Goal: Information Seeking & Learning: Learn about a topic

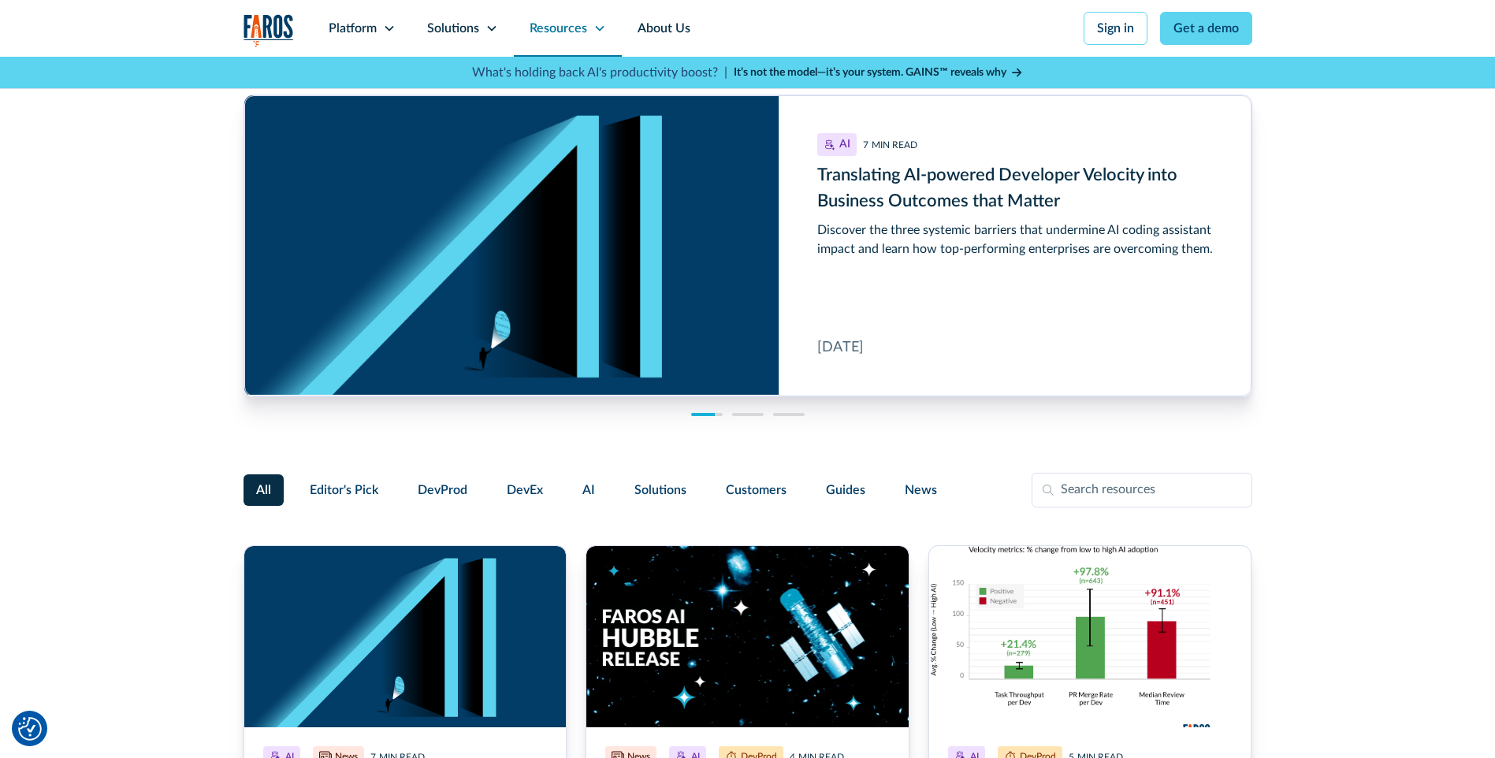
click at [595, 24] on icon at bounding box center [599, 28] width 13 height 13
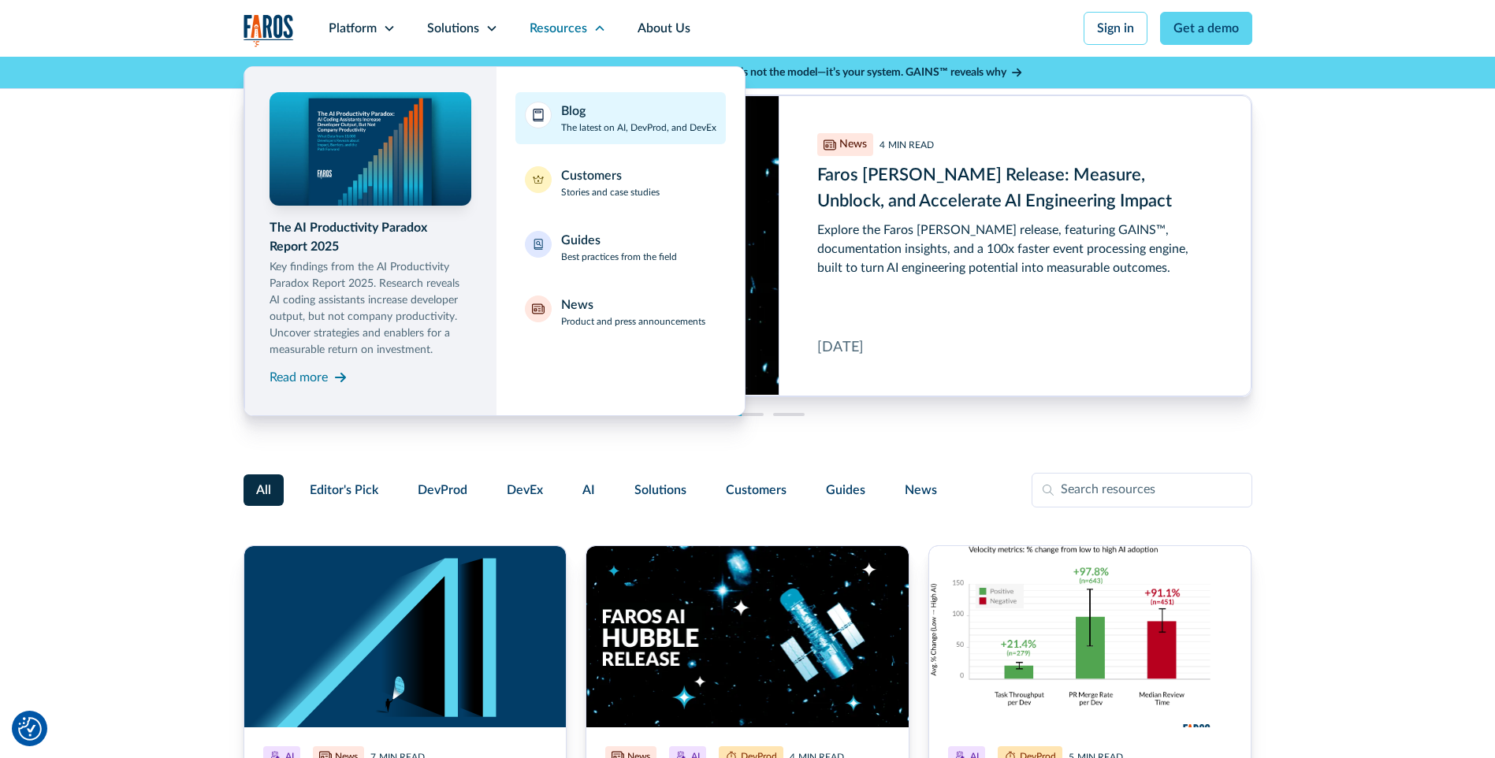
click at [559, 110] on link "Blog The latest on AI, DevProd, and DevEx" at bounding box center [620, 118] width 210 height 52
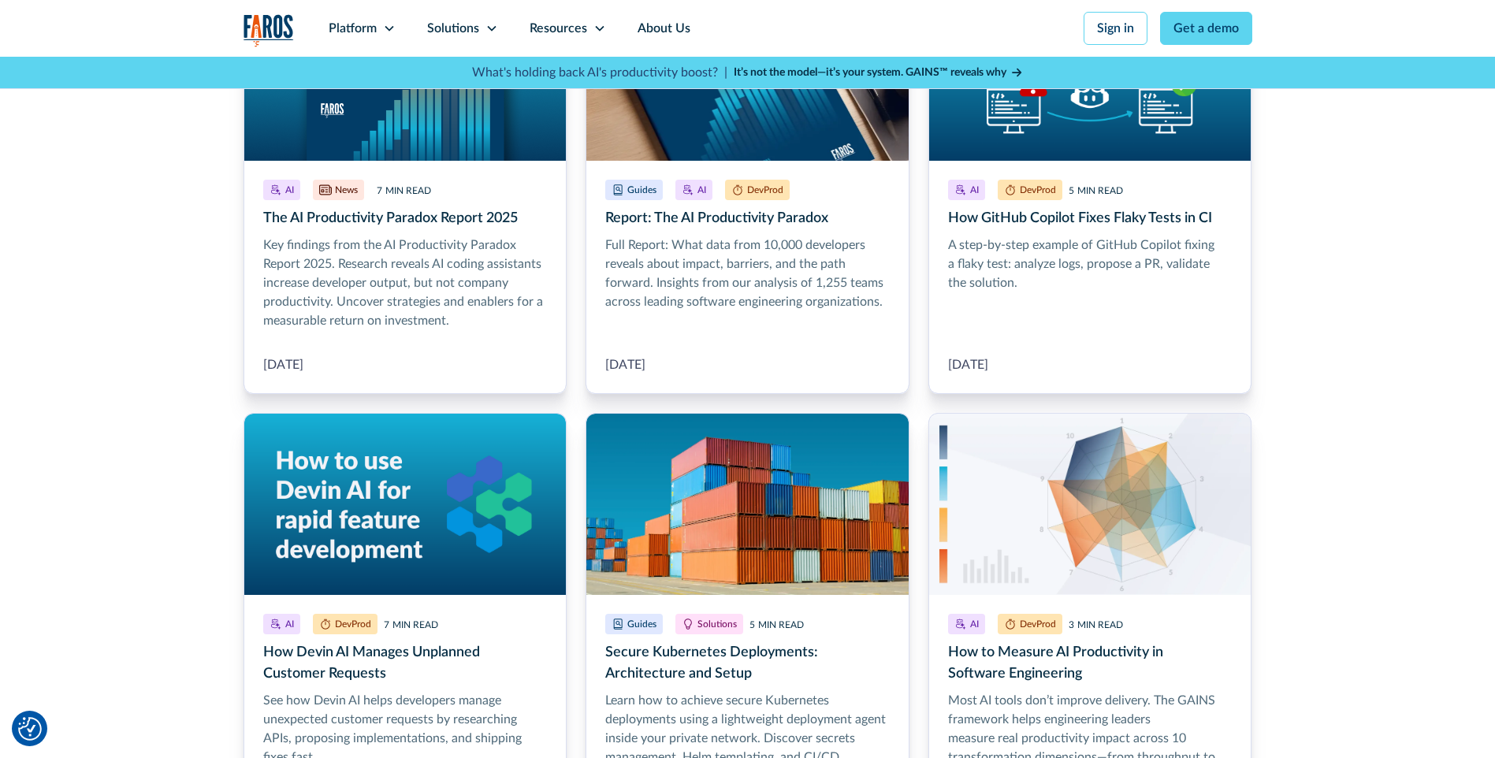
scroll to position [867, 0]
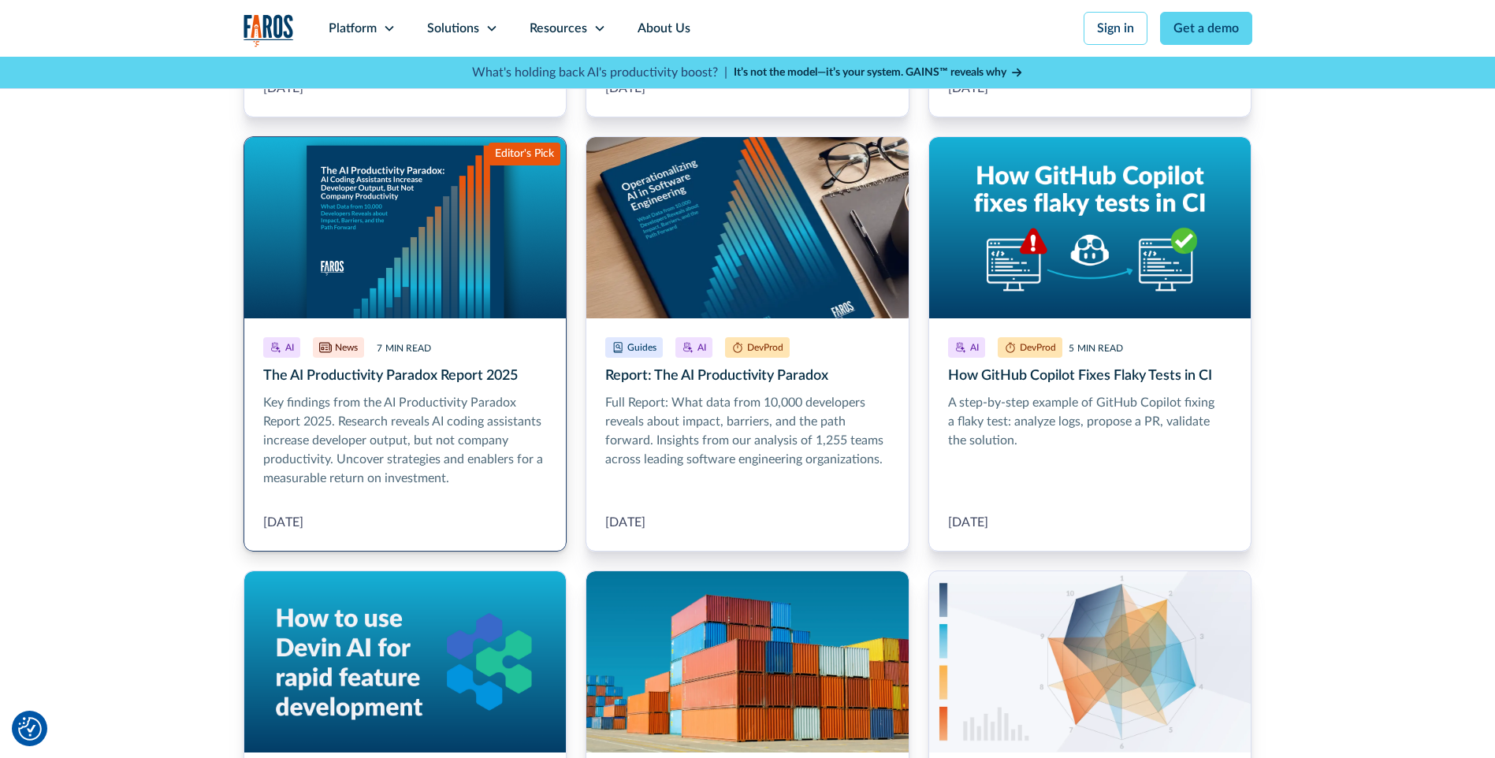
click at [490, 381] on link "The AI Productivity Paradox Report 2025" at bounding box center [405, 343] width 324 height 415
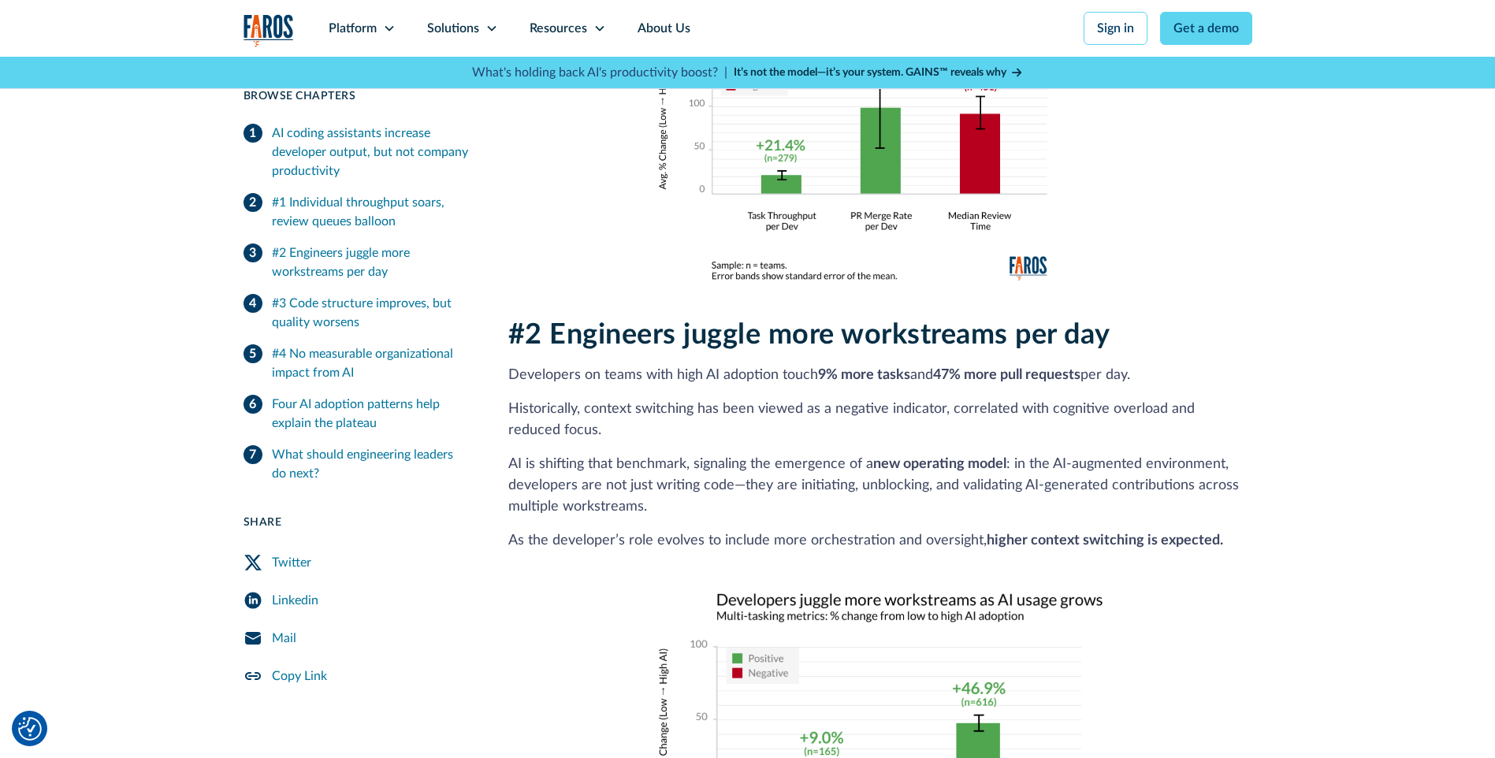
scroll to position [867, 0]
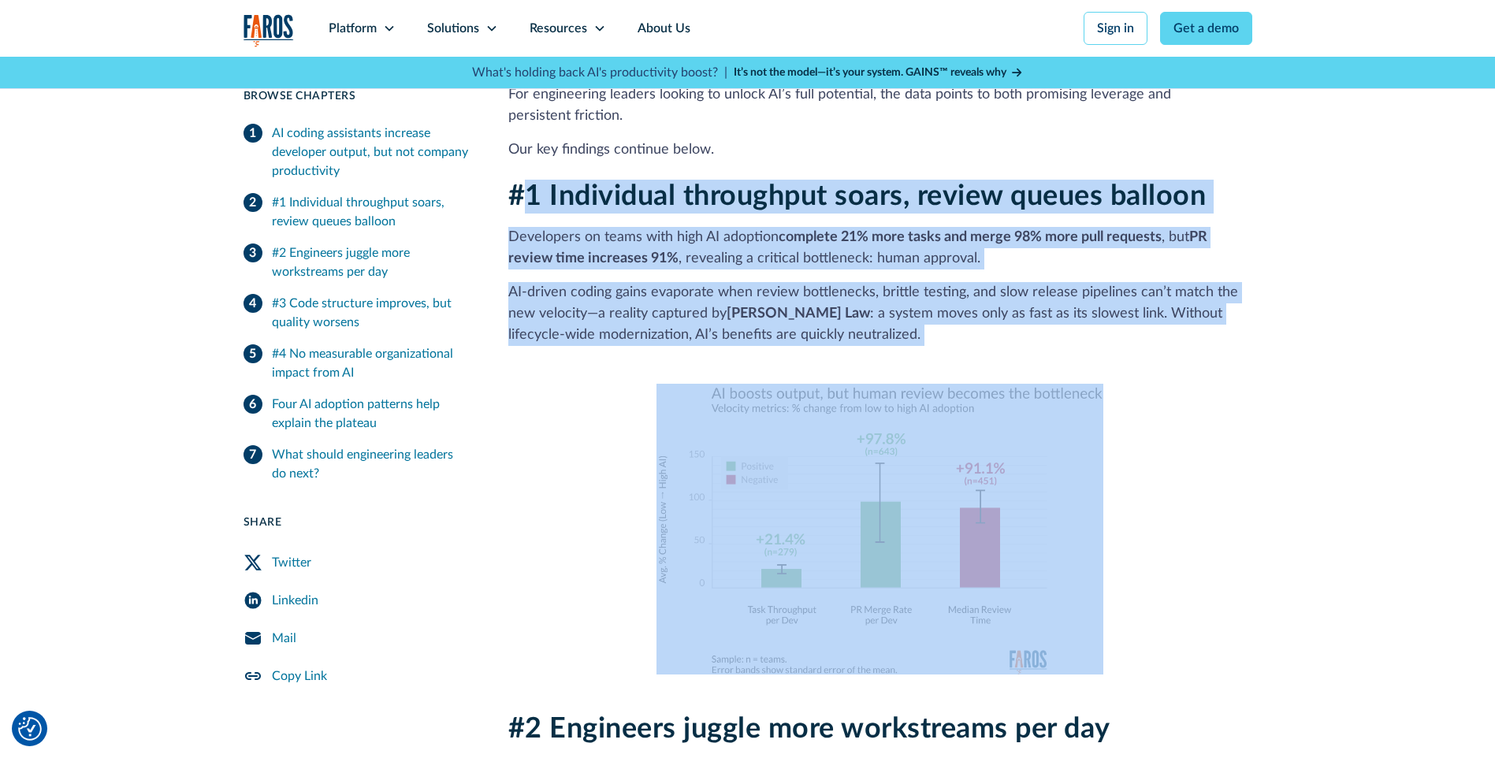
drag, startPoint x: 519, startPoint y: 169, endPoint x: 1167, endPoint y: 414, distance: 692.8
click at [1167, 414] on div "#1 Individual throughput soars, review queues balloon Developers on teams with …" at bounding box center [880, 427] width 744 height 494
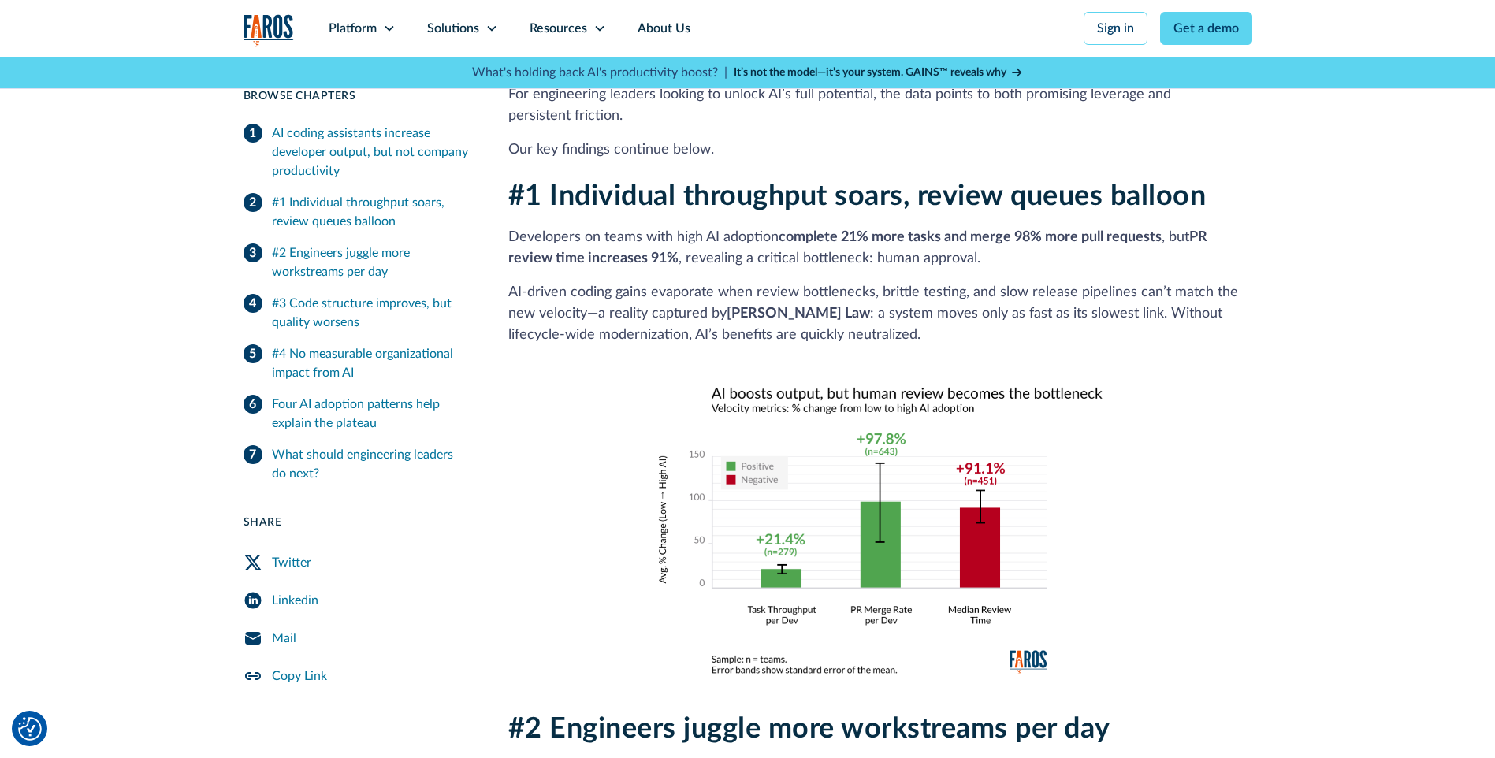
click at [1166, 414] on div "#1 Individual throughput soars, review queues balloon Developers on teams with …" at bounding box center [880, 427] width 744 height 494
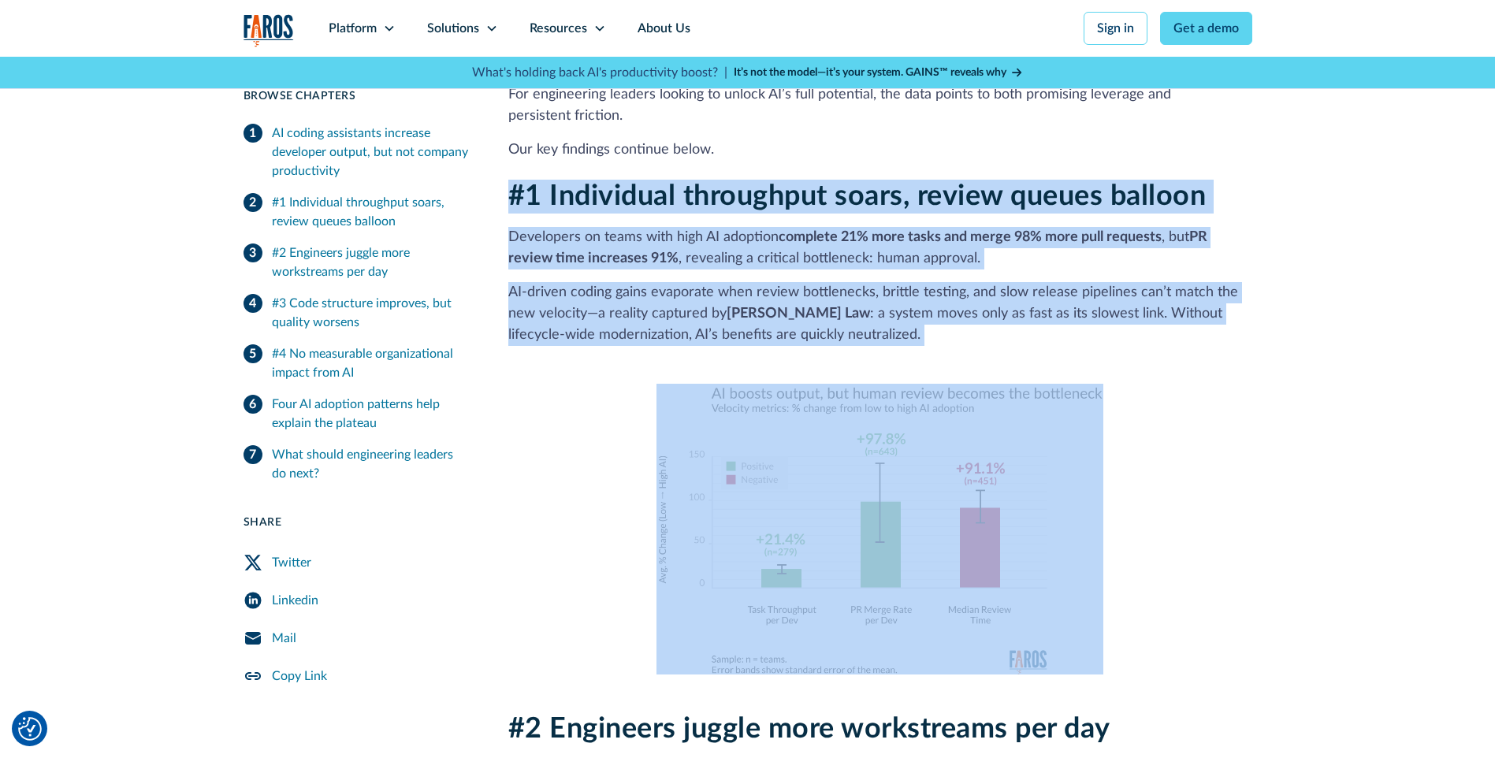
drag, startPoint x: 508, startPoint y: 171, endPoint x: 1117, endPoint y: 456, distance: 672.6
click at [1117, 456] on div "#1 Individual throughput soars, review queues balloon Developers on teams with …" at bounding box center [880, 427] width 744 height 494
click at [913, 303] on p "AI‑driven coding gains evaporate when review bottlenecks, brittle testing, and …" at bounding box center [880, 314] width 744 height 64
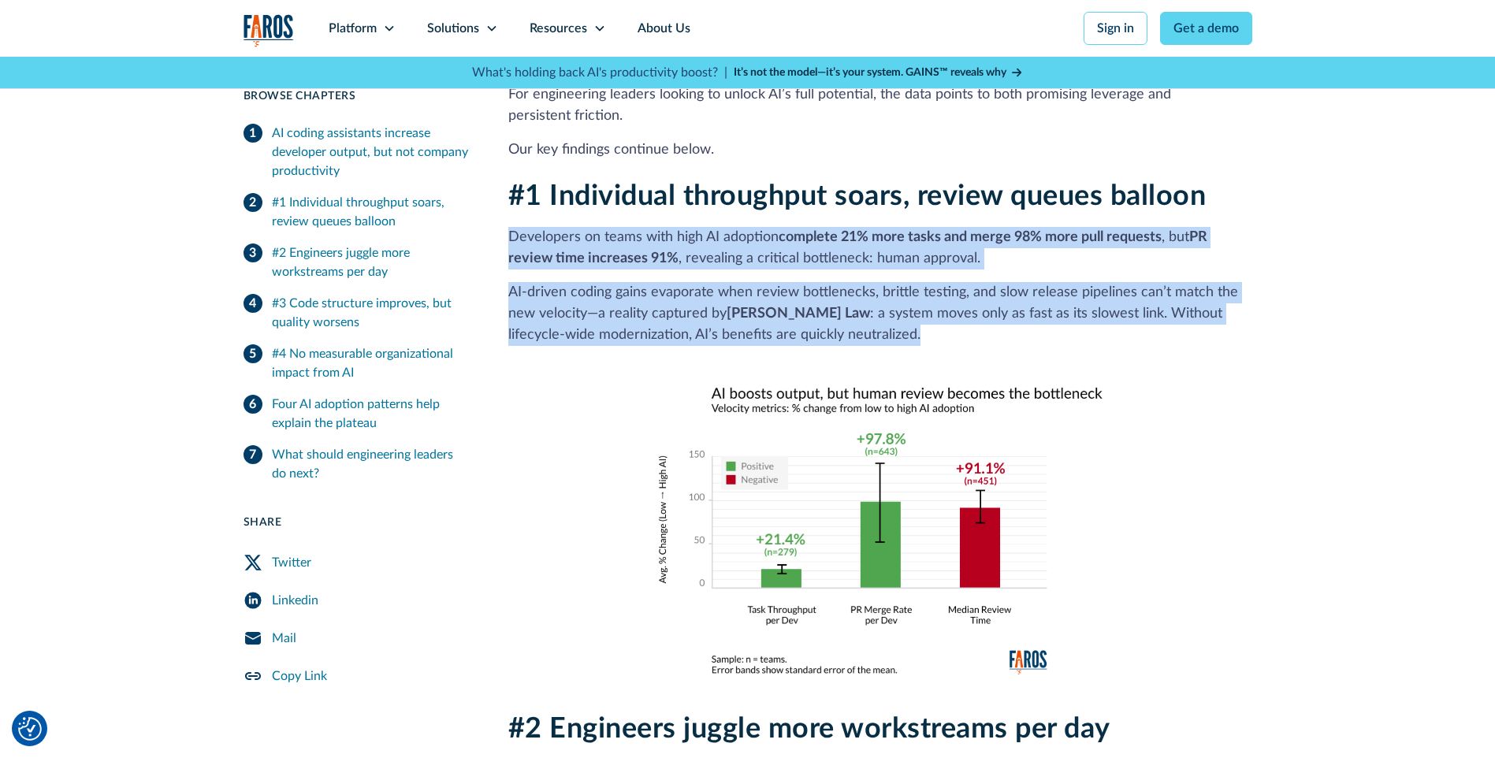
drag, startPoint x: 909, startPoint y: 314, endPoint x: 512, endPoint y: 210, distance: 410.5
click at [512, 210] on div "#1 Individual throughput soars, review queues balloon Developers on teams with …" at bounding box center [880, 427] width 744 height 494
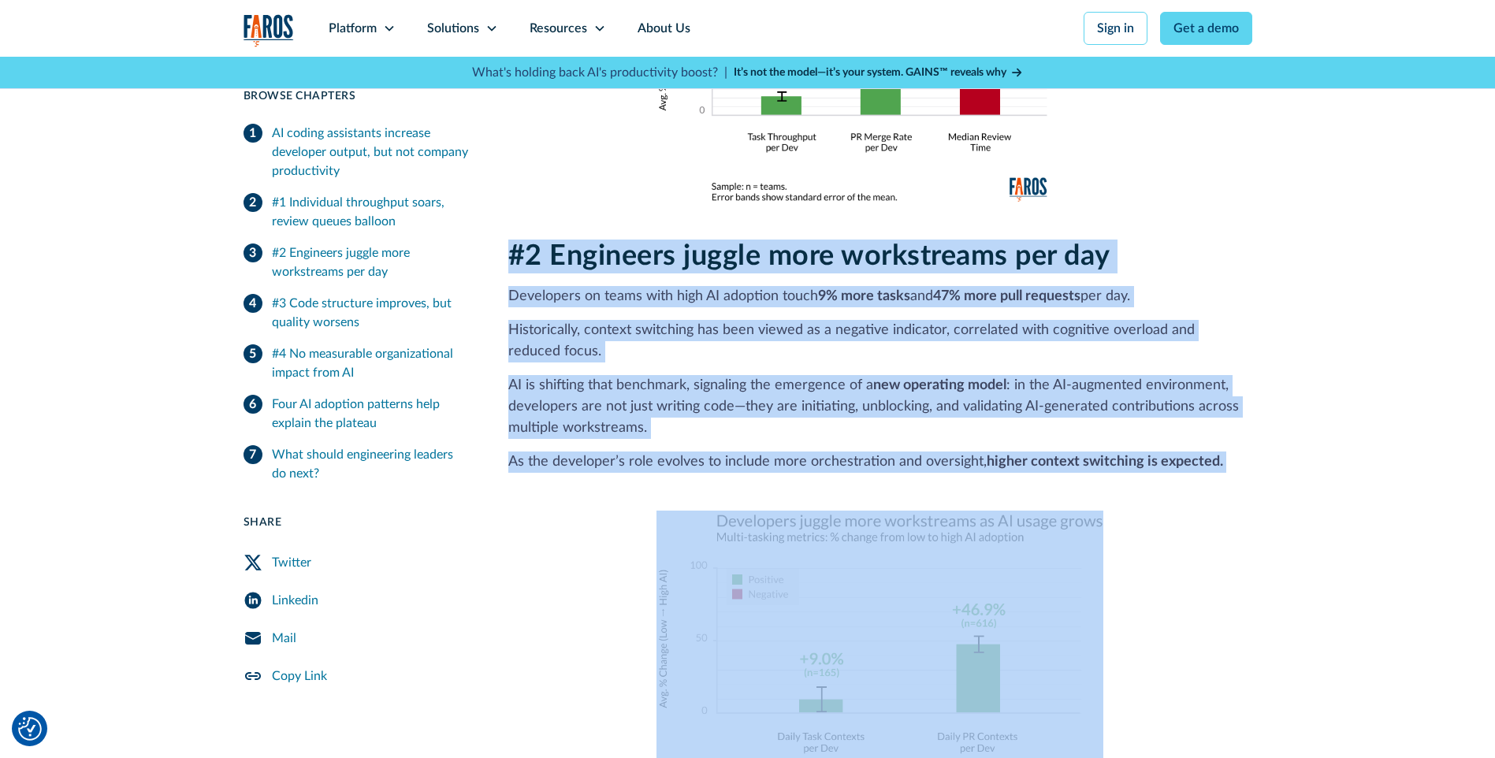
scroll to position [1418, 0]
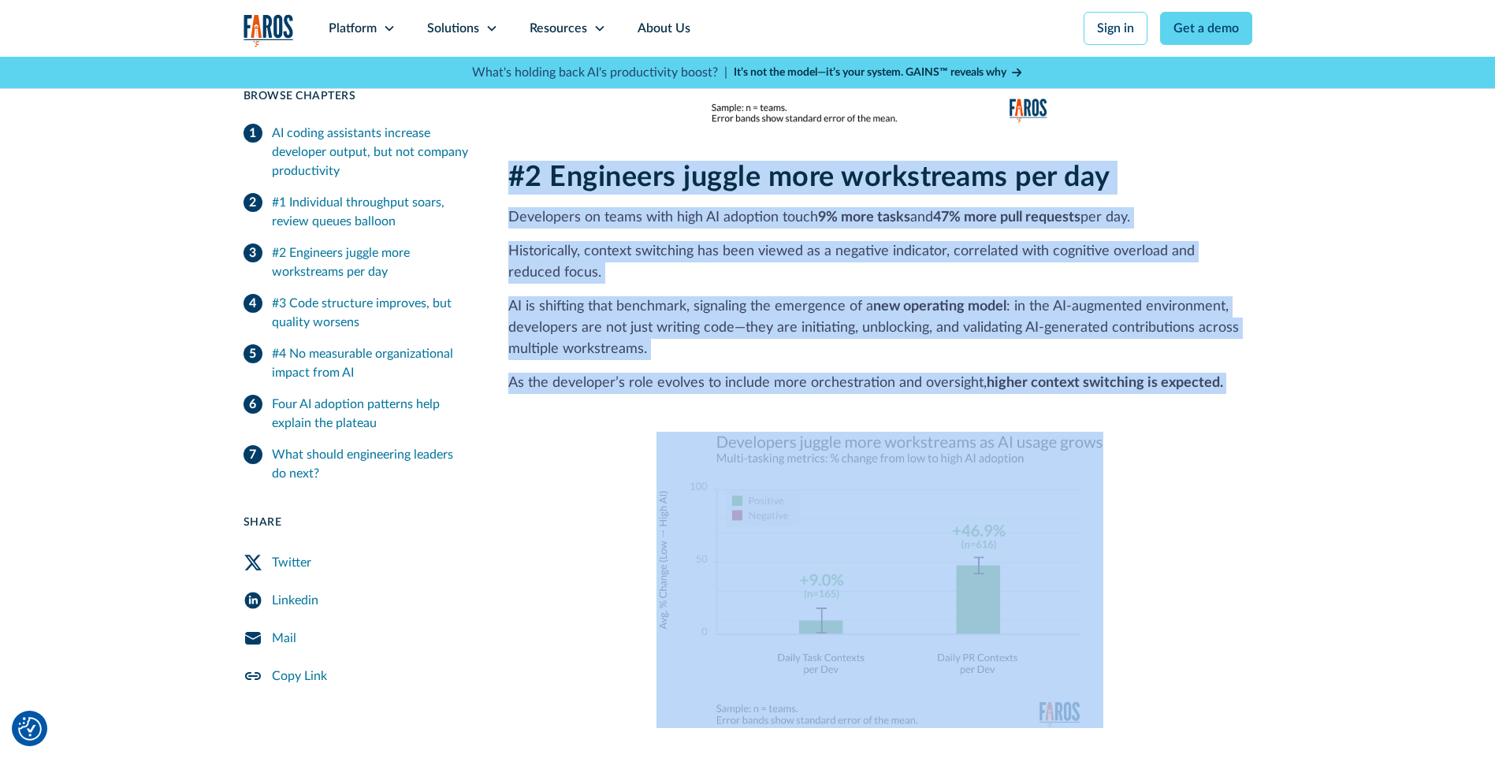
drag, startPoint x: 509, startPoint y: 466, endPoint x: 1150, endPoint y: 509, distance: 642.9
click at [1150, 509] on div "#2 Engineers juggle more workstreams per day Developers on teams with high AI a…" at bounding box center [880, 445] width 744 height 568
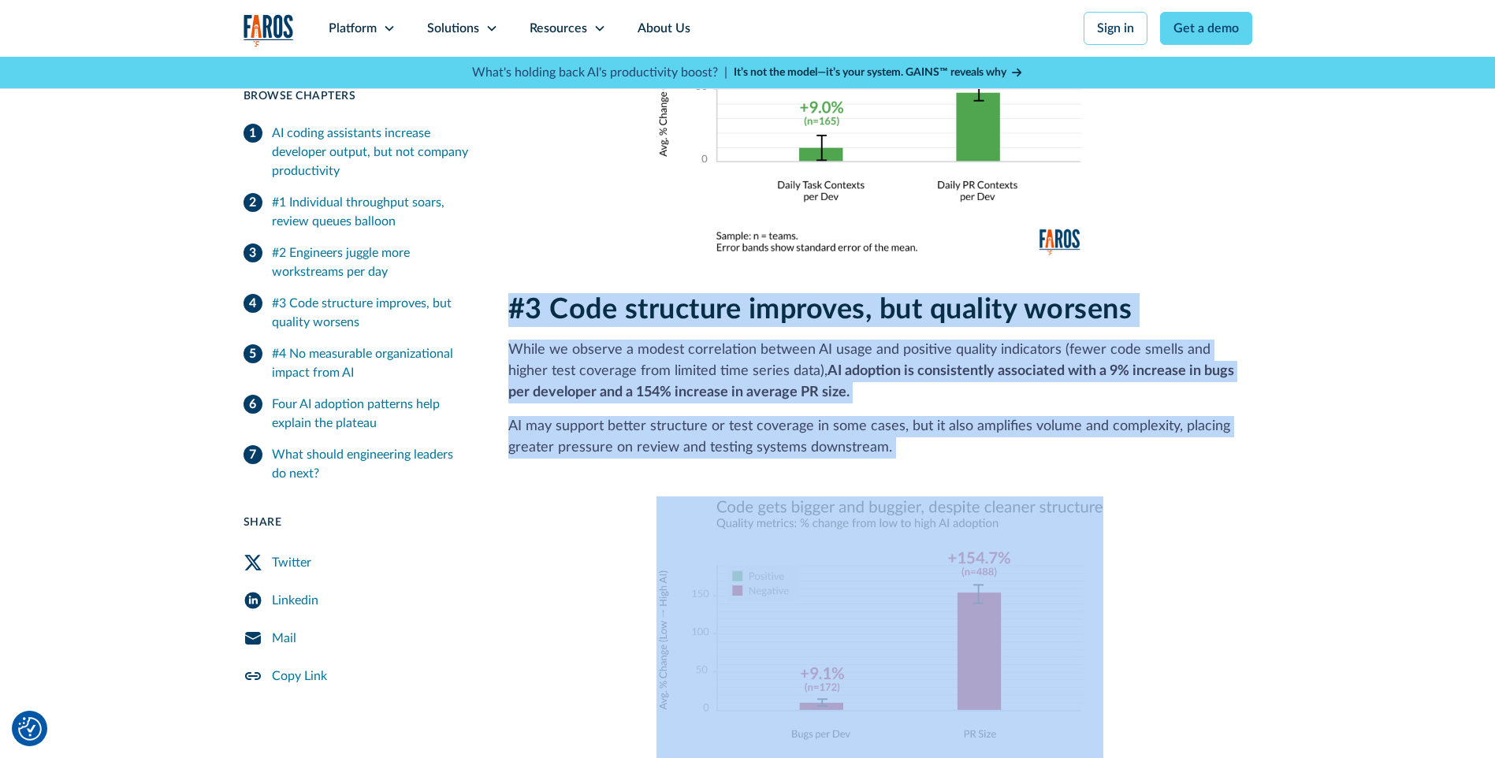
scroll to position [2049, 0]
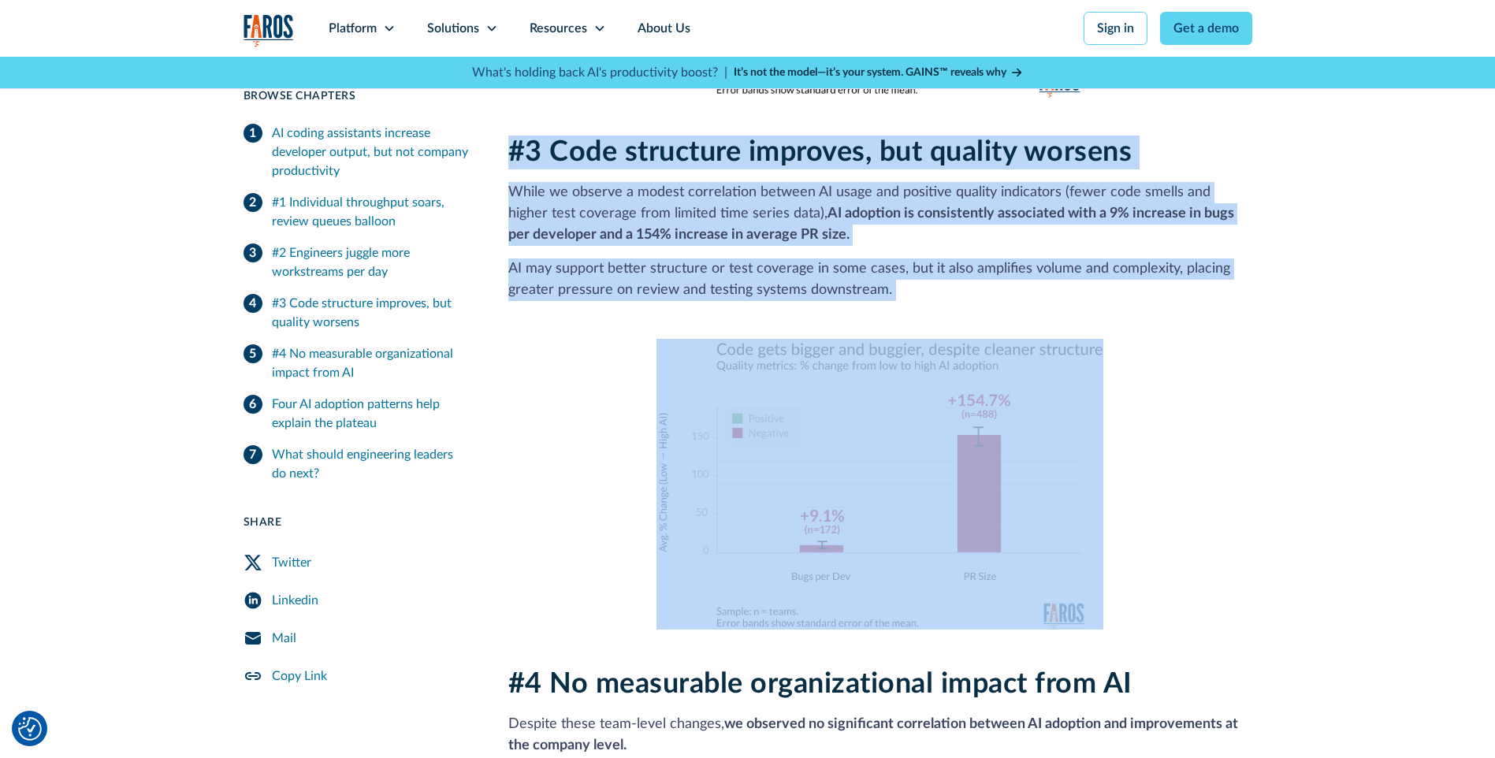
drag, startPoint x: 511, startPoint y: 281, endPoint x: 1151, endPoint y: 473, distance: 668.6
click at [1151, 473] on div "#3 Code structure improves, but quality worsens While we observe a modest corre…" at bounding box center [880, 383] width 744 height 494
click at [527, 182] on p "While we observe a modest correlation between AI usage and positive quality ind…" at bounding box center [880, 214] width 744 height 64
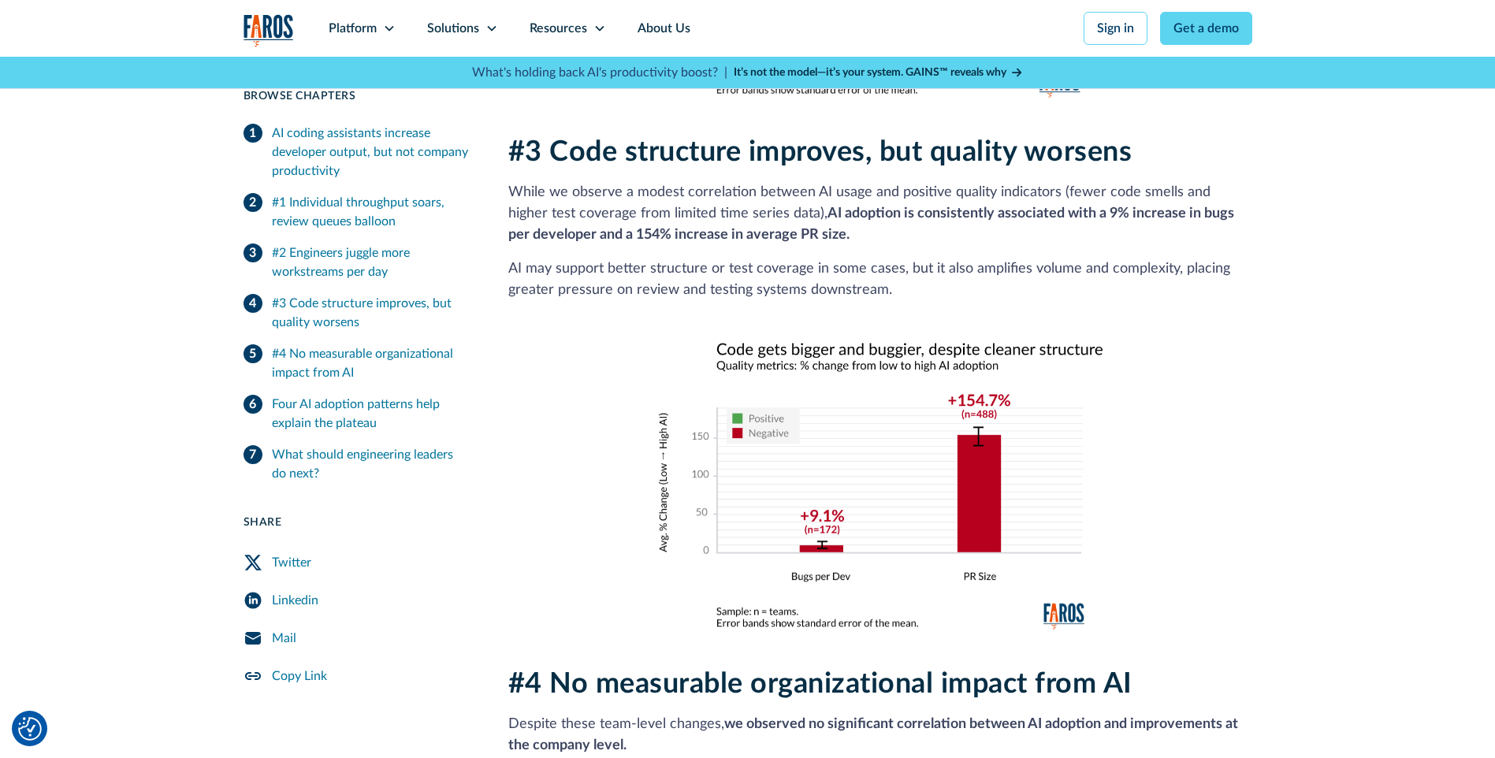
drag, startPoint x: 504, startPoint y: 164, endPoint x: 888, endPoint y: 267, distance: 397.4
click at [888, 267] on div "7 min read Browse Chapters 7 min read AI coding assistants increase developer o…" at bounding box center [747, 613] width 1009 height 4391
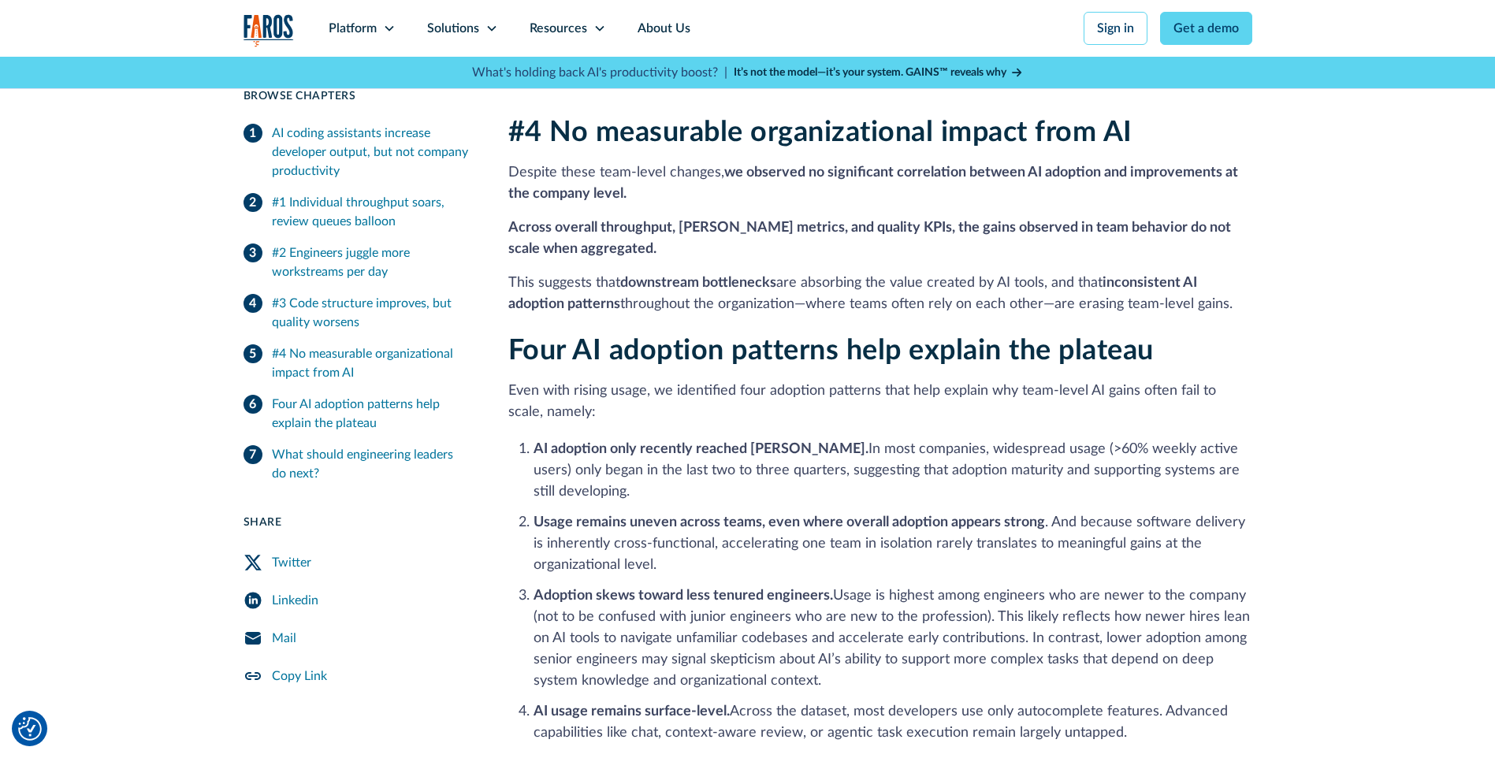
scroll to position [2522, 0]
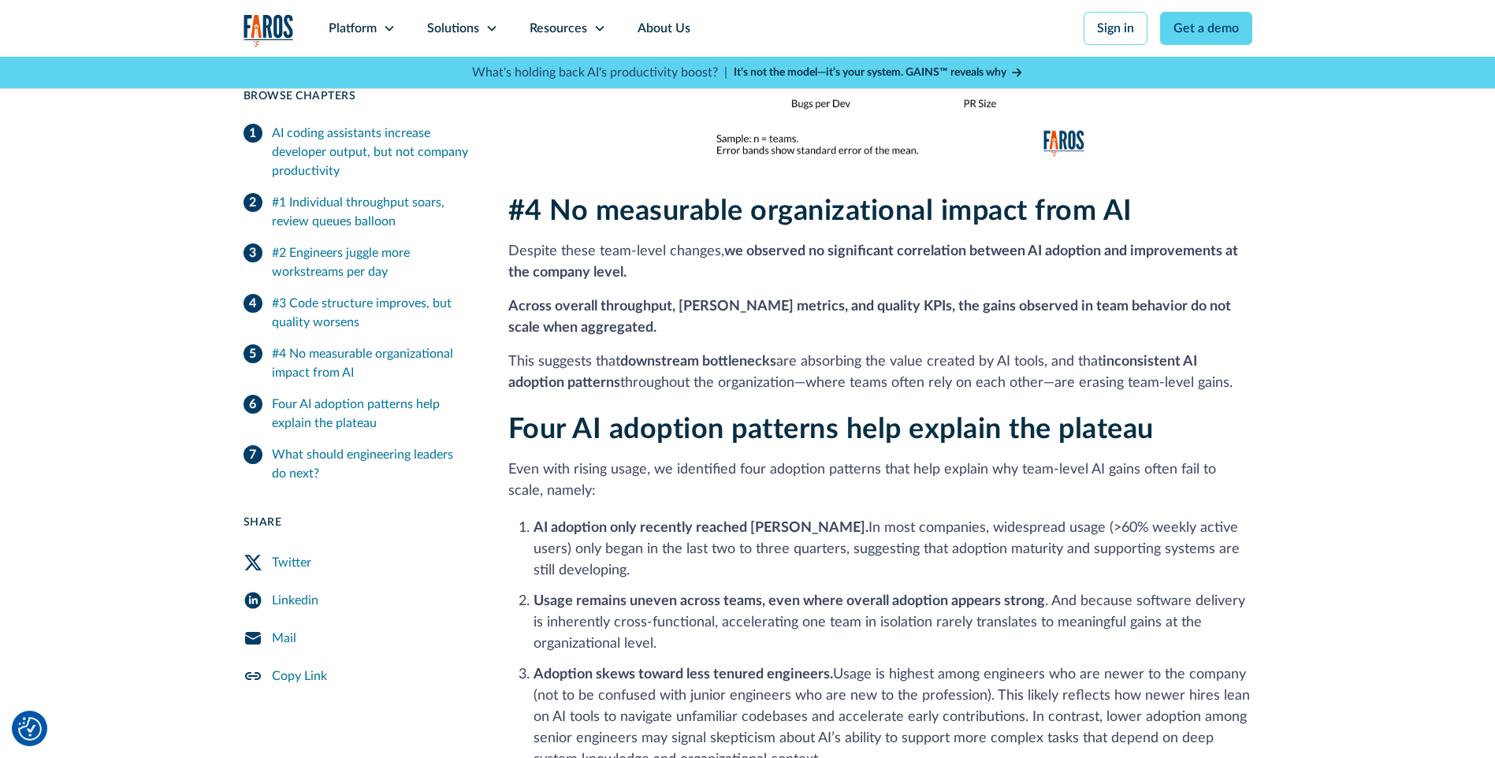
drag, startPoint x: 522, startPoint y: 187, endPoint x: 1240, endPoint y: 370, distance: 740.8
click at [1240, 370] on div "#4 No measurable organizational impact from AI Despite these team-level changes…" at bounding box center [880, 294] width 744 height 199
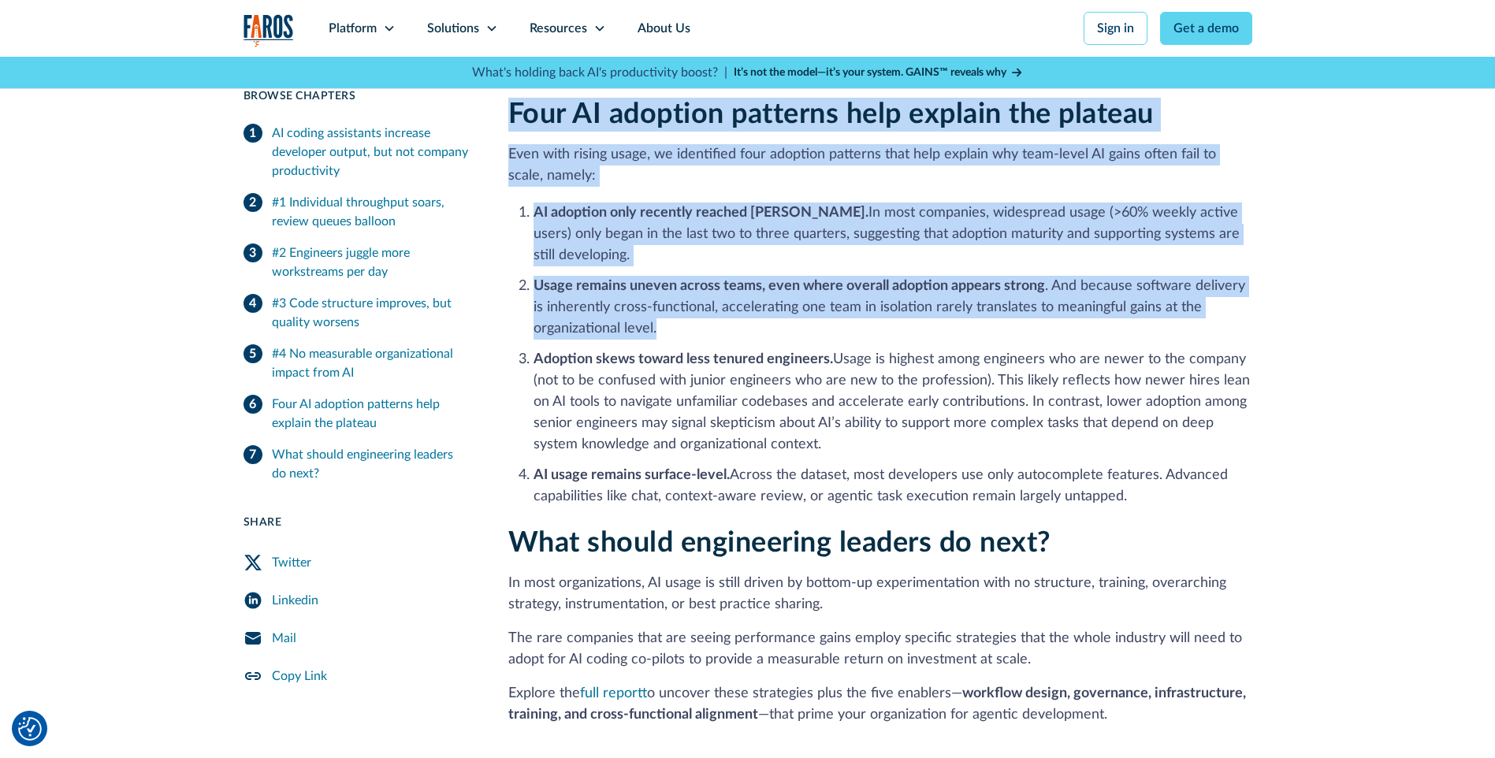
scroll to position [2916, 0]
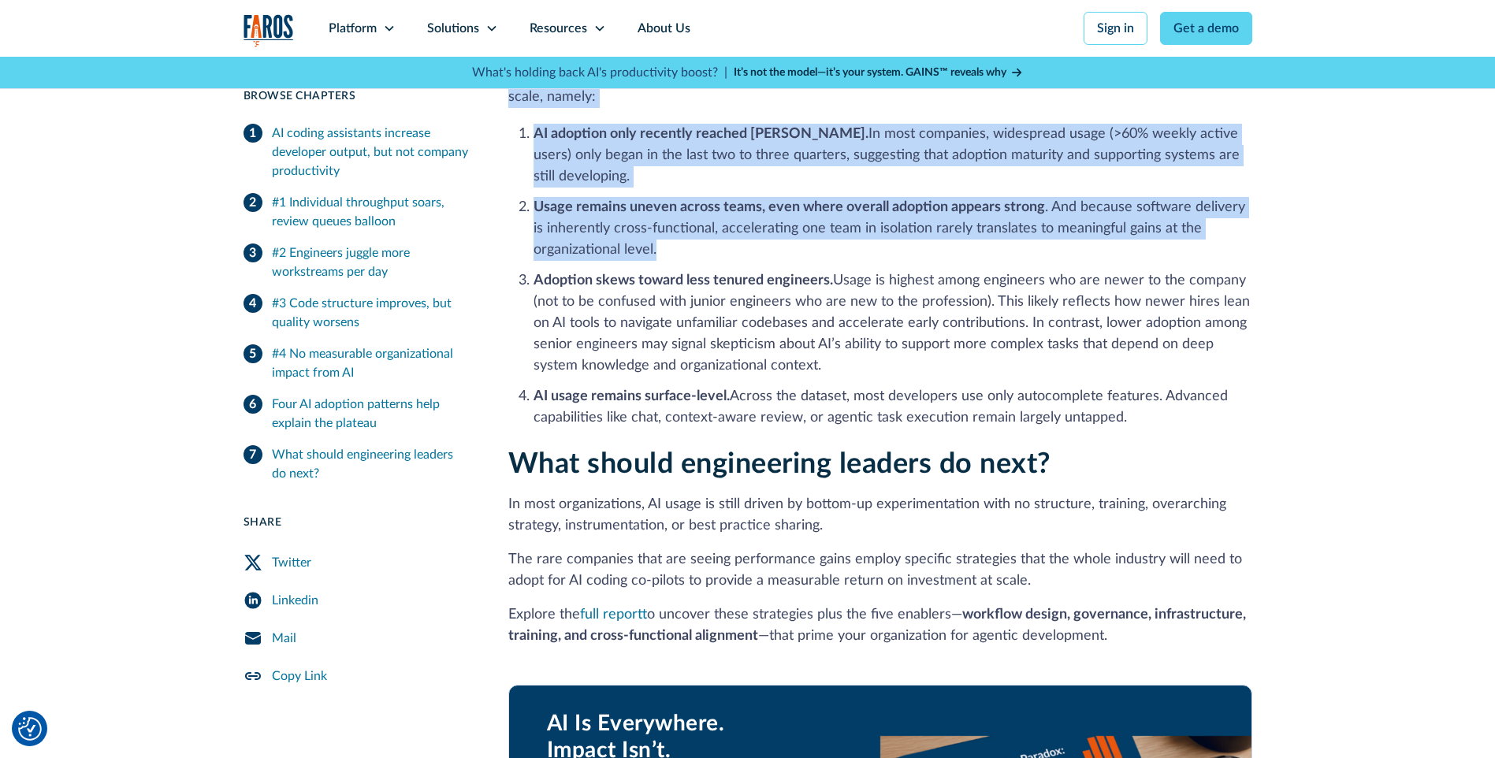
drag, startPoint x: 515, startPoint y: 245, endPoint x: 974, endPoint y: 356, distance: 471.9
click at [974, 356] on div "Four AI adoption patterns help explain the plateau Even with rising usage, we i…" at bounding box center [880, 224] width 744 height 410
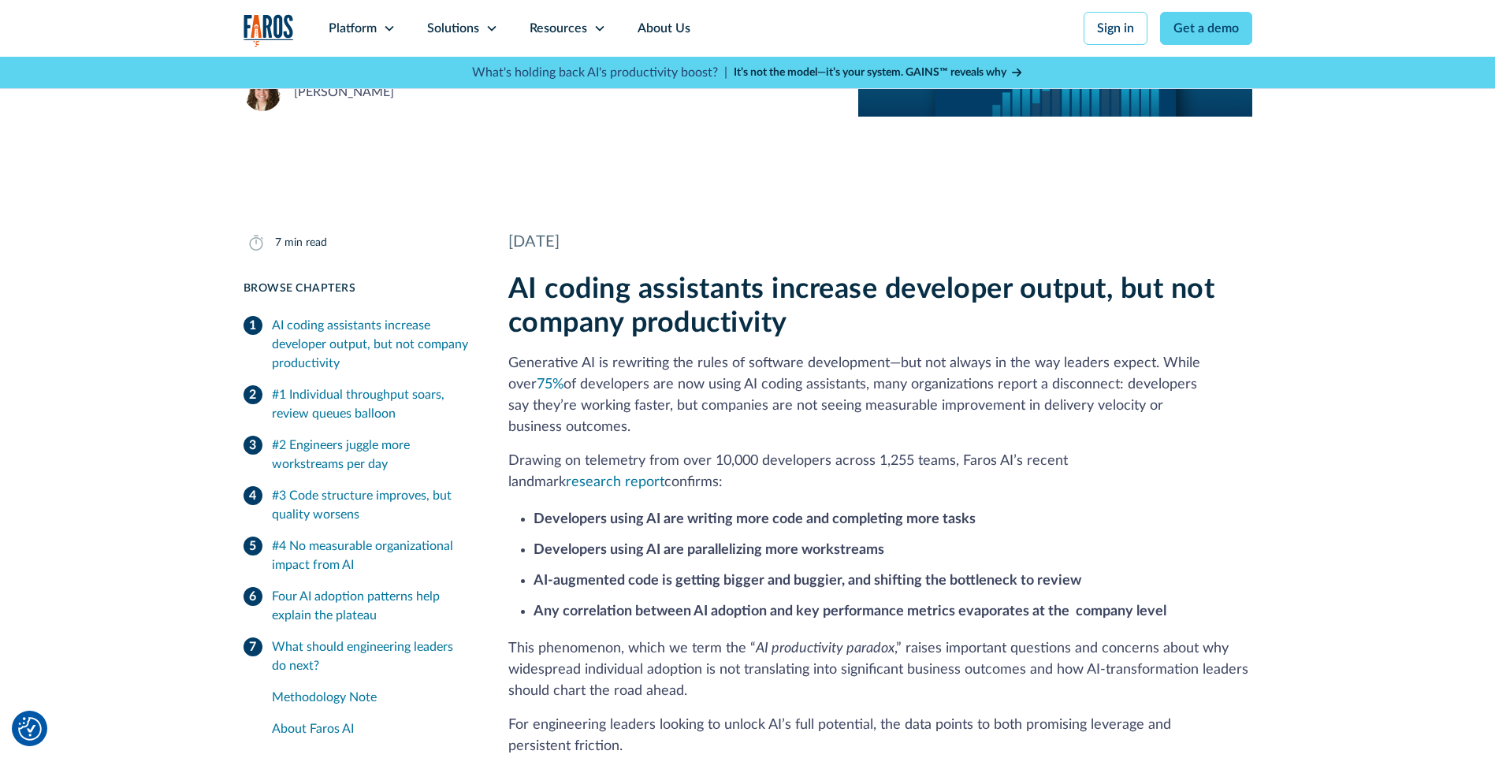
scroll to position [0, 0]
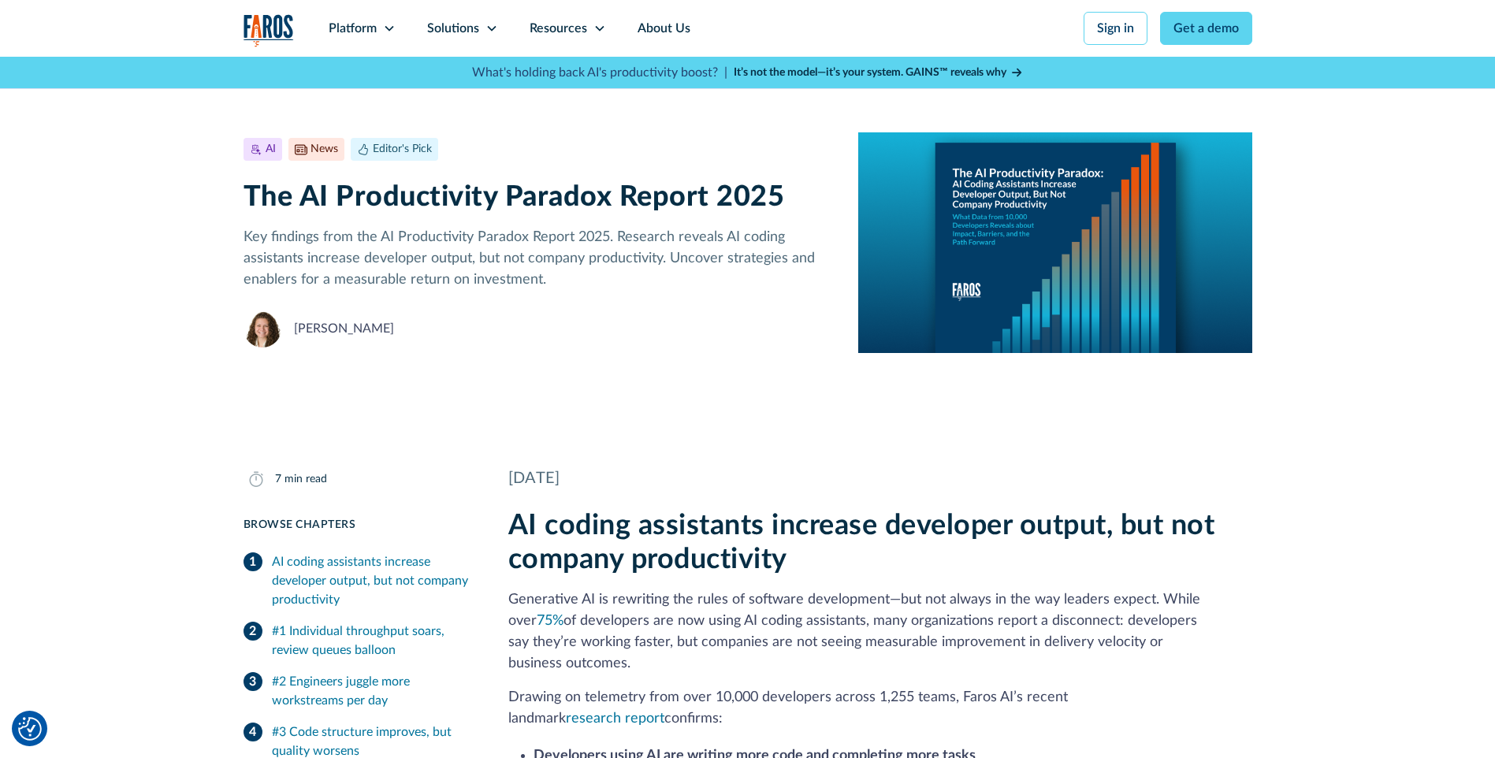
click at [531, 509] on h2 "AI coding assistants increase developer output, but not company productivity" at bounding box center [880, 543] width 744 height 68
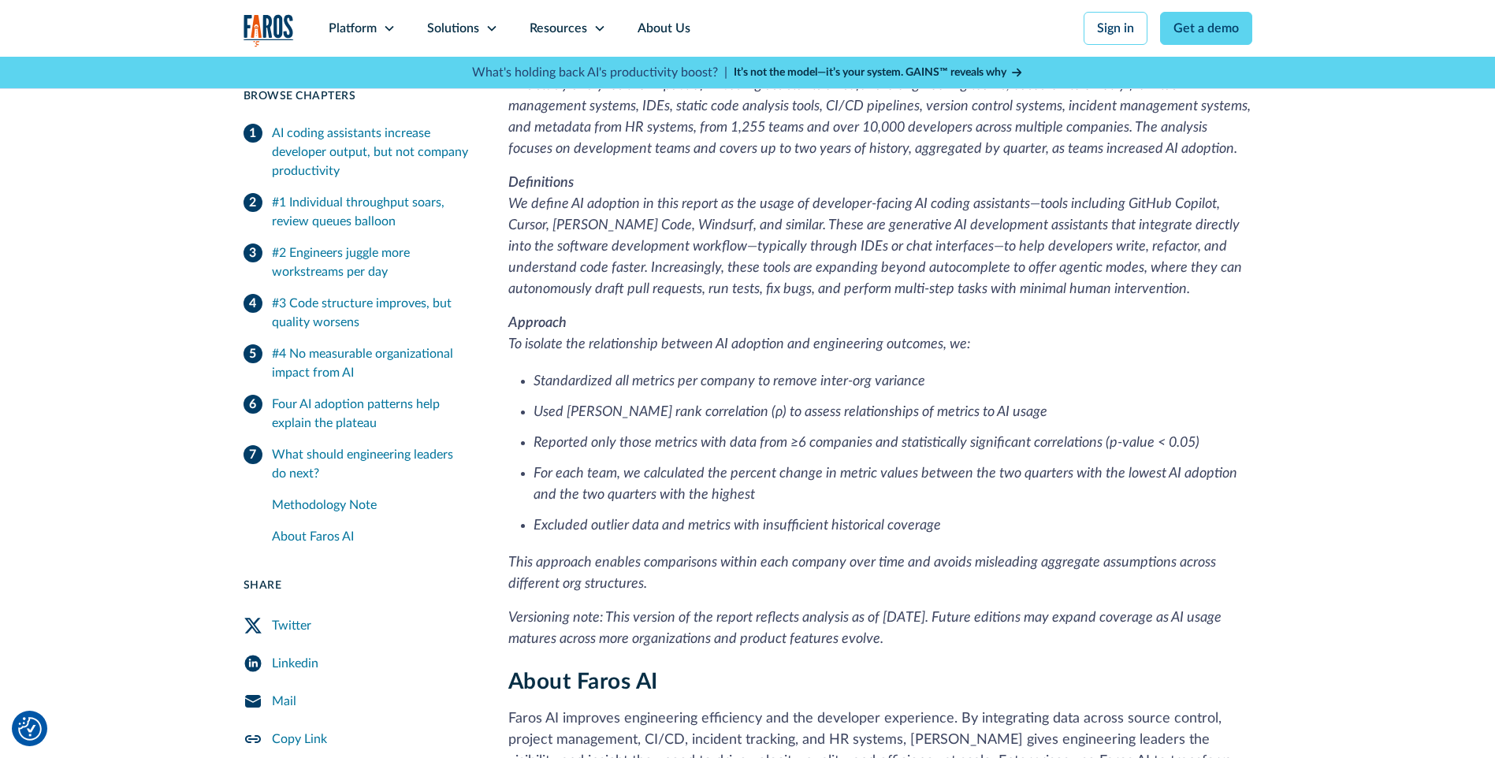
scroll to position [4176, 0]
